Goal: Check status: Check status

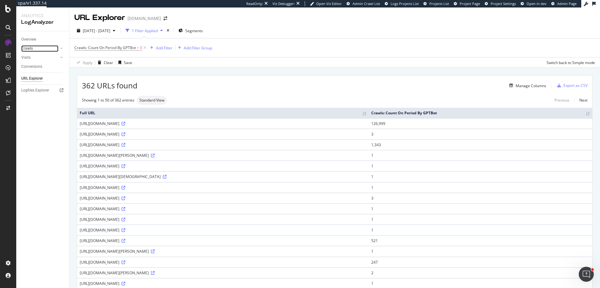
click at [33, 50] on link "Crawls" at bounding box center [39, 48] width 37 height 7
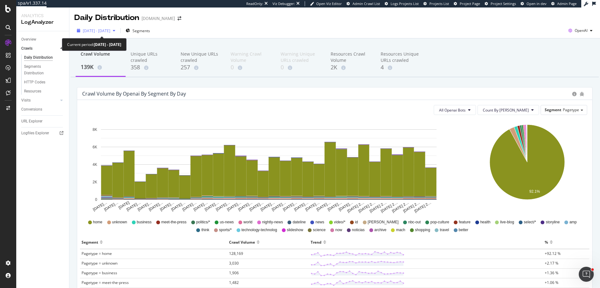
click at [100, 32] on span "2025 Jul. 9th - Aug. 7th" at bounding box center [97, 30] width 28 height 5
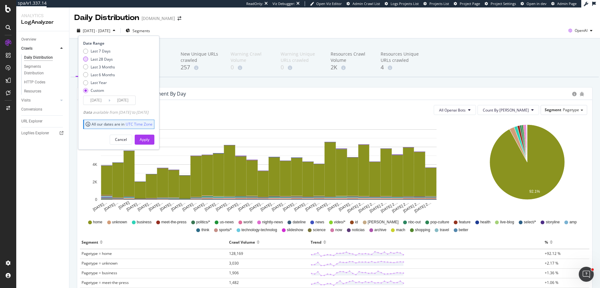
click at [110, 59] on div "Last 28 Days" at bounding box center [102, 59] width 22 height 5
type input "2025/08/11"
type input "2025/09/07"
click at [149, 138] on div "Apply" at bounding box center [145, 139] width 10 height 5
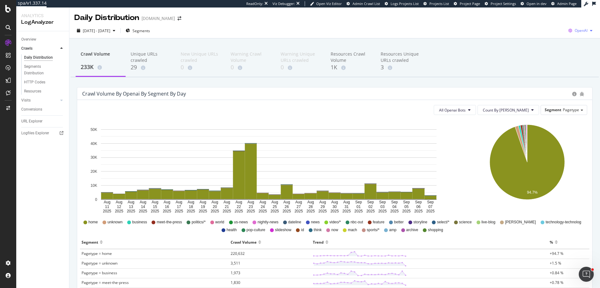
click at [580, 32] on span "OpenAI" at bounding box center [581, 30] width 13 height 5
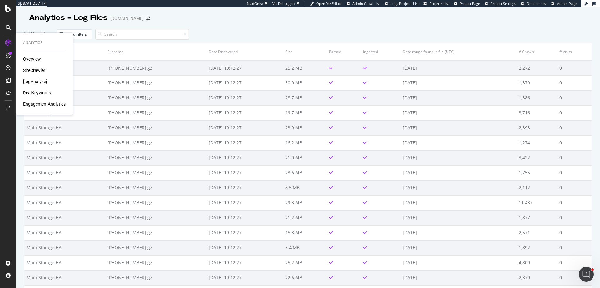
click at [34, 81] on div "LogAnalyzer" at bounding box center [35, 81] width 24 height 6
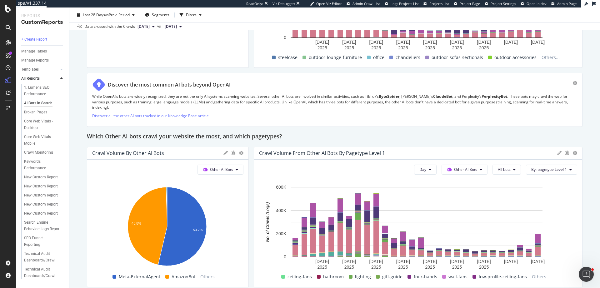
scroll to position [757, 0]
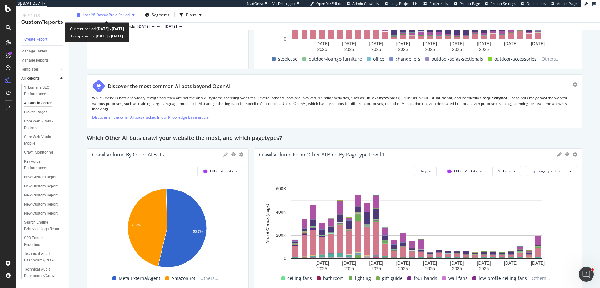
click at [121, 14] on span "vs Prev. Period" at bounding box center [117, 14] width 25 height 5
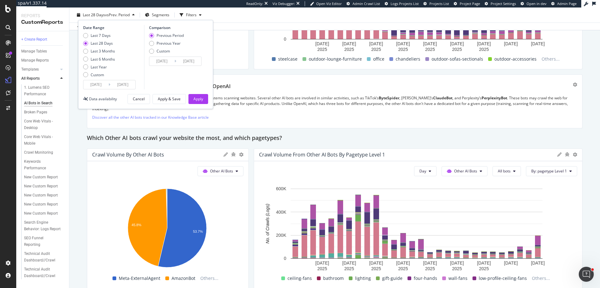
click at [98, 85] on input "[DATE]" at bounding box center [95, 84] width 25 height 9
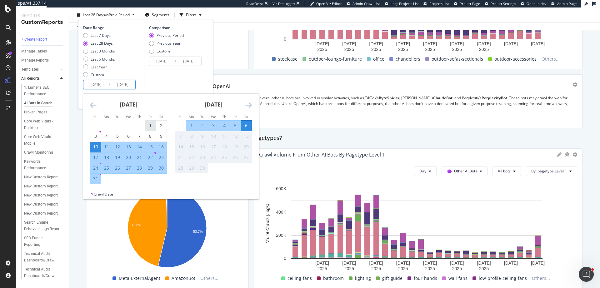
click at [149, 125] on div "1" at bounding box center [150, 126] width 11 height 6
type input "[DATE]"
click at [220, 180] on div "[DATE] 1 2 3 4 5 6 7 8 9 10 11 12 13 14 15 16 17 18 19 20 21 22 23 24 25 26 27 …" at bounding box center [256, 139] width 340 height 91
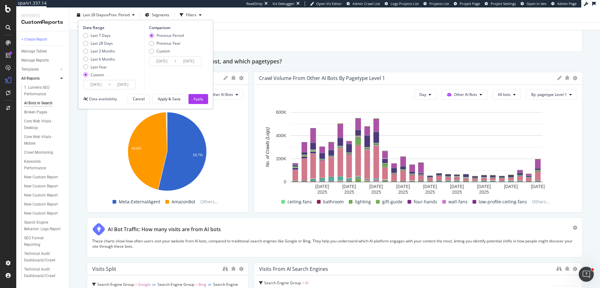
scroll to position [841, 0]
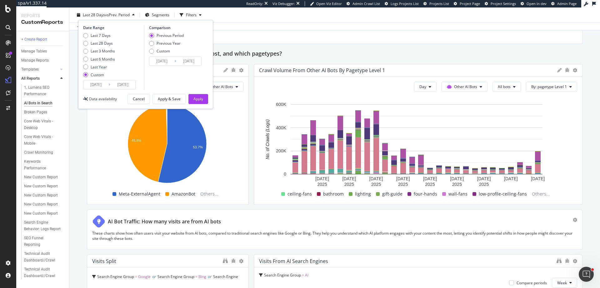
click at [178, 78] on div "Comparison Previous Period Previous Year Custom [DATE] Navigate forward to inte…" at bounding box center [173, 57] width 59 height 64
click at [199, 100] on div "Apply" at bounding box center [199, 98] width 10 height 5
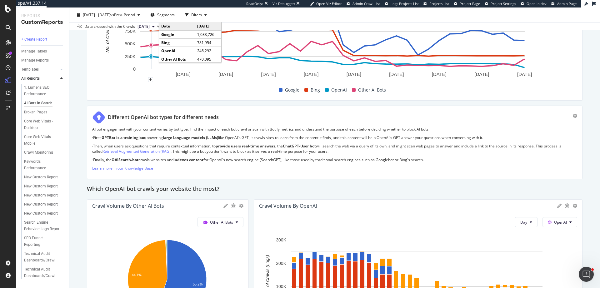
scroll to position [291, 0]
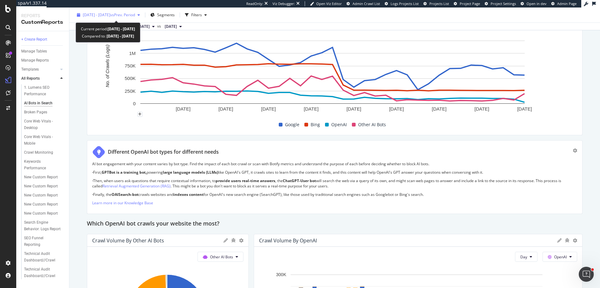
click at [109, 13] on span "[DATE] - [DATE]" at bounding box center [97, 14] width 28 height 5
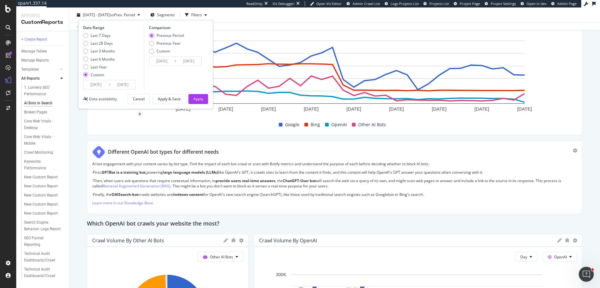
click at [101, 86] on input "[DATE]" at bounding box center [95, 84] width 25 height 9
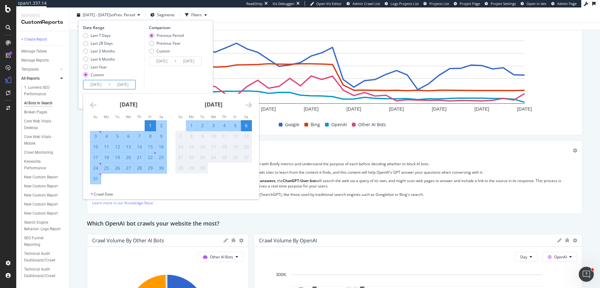
click at [93, 109] on icon "Move backward to switch to the previous month." at bounding box center [93, 105] width 7 height 8
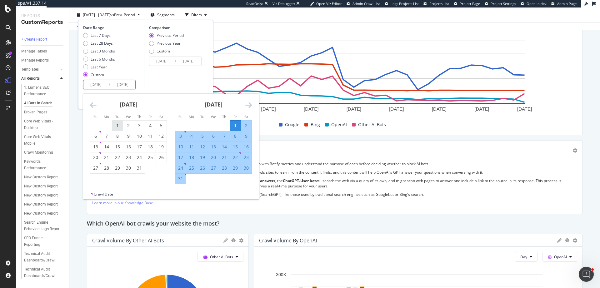
click at [119, 125] on div "1" at bounding box center [117, 126] width 11 height 6
type input "[DATE]"
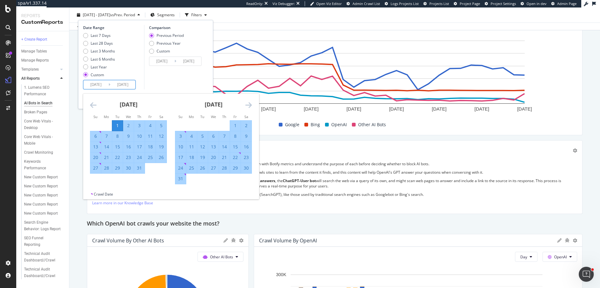
click at [246, 148] on div "16" at bounding box center [246, 147] width 11 height 6
type input "[DATE]"
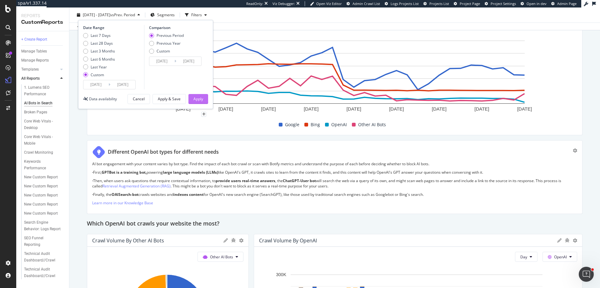
click at [200, 102] on div "Apply" at bounding box center [199, 98] width 10 height 5
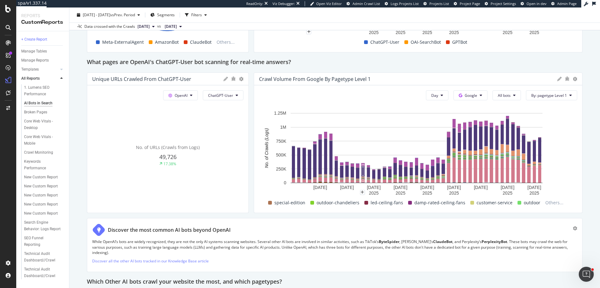
scroll to position [474, 0]
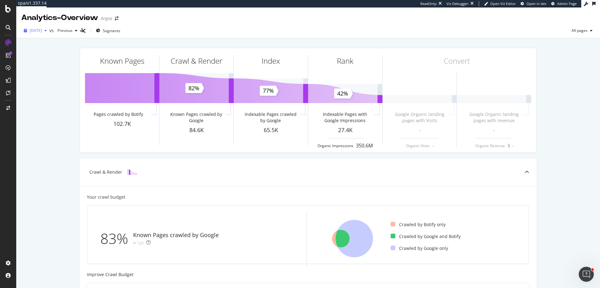
click at [40, 31] on span "[DATE]" at bounding box center [36, 30] width 12 height 5
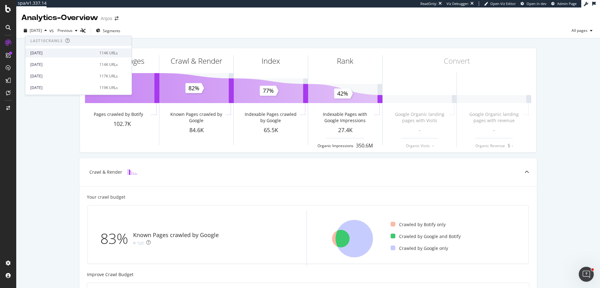
click at [54, 55] on div "[DATE]" at bounding box center [62, 53] width 65 height 6
